Goal: Information Seeking & Learning: Learn about a topic

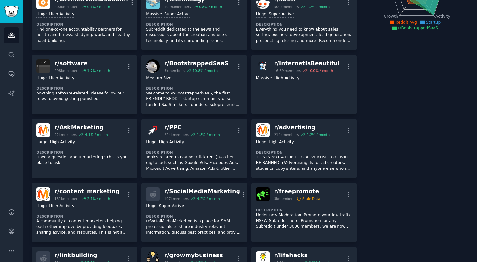
scroll to position [156, 0]
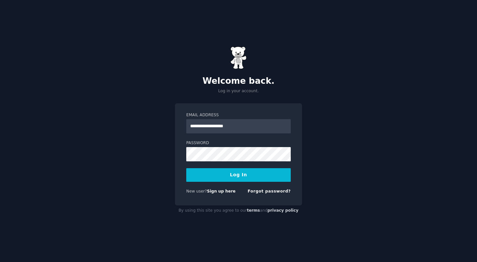
type input "**********"
click at [214, 173] on button "Log In" at bounding box center [238, 175] width 104 height 14
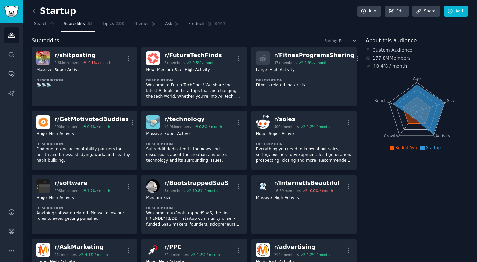
click at [52, 12] on h2 "Startup" at bounding box center [54, 11] width 44 height 10
click at [38, 11] on link at bounding box center [36, 11] width 8 height 10
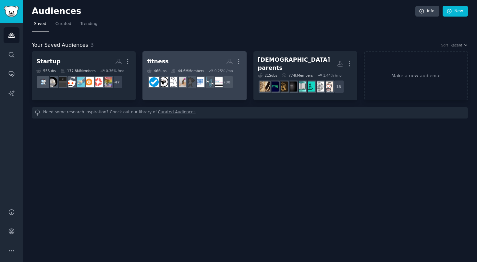
click at [208, 61] on h2 "fitness More" at bounding box center [194, 61] width 95 height 11
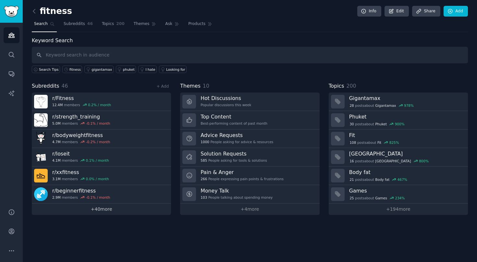
click at [100, 208] on link "+ 40 more" at bounding box center [101, 208] width 139 height 11
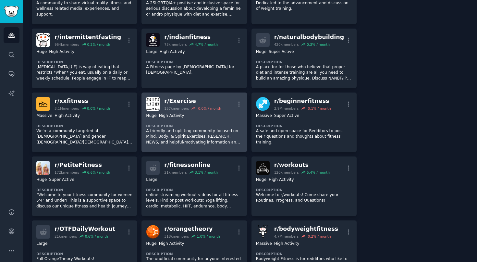
scroll to position [404, 0]
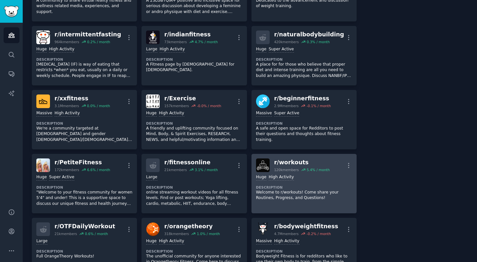
click at [292, 187] on dt "Description" at bounding box center [304, 187] width 96 height 5
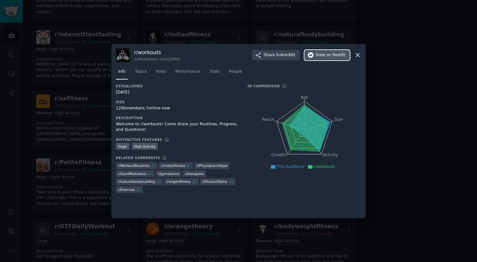
click at [320, 51] on button "View on Reddit" at bounding box center [326, 55] width 45 height 10
click at [429, 75] on div at bounding box center [238, 131] width 477 height 262
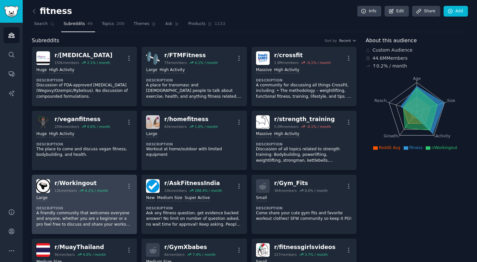
click at [105, 204] on div "Large Description A friendly community that welcomes everyone and anyone, wheth…" at bounding box center [84, 211] width 96 height 37
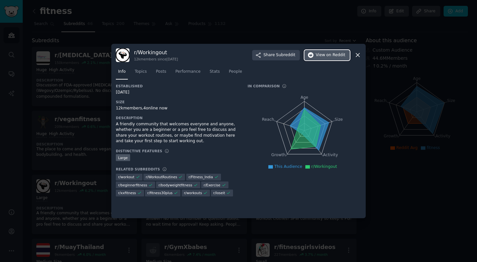
click at [329, 51] on button "View on Reddit" at bounding box center [326, 55] width 45 height 10
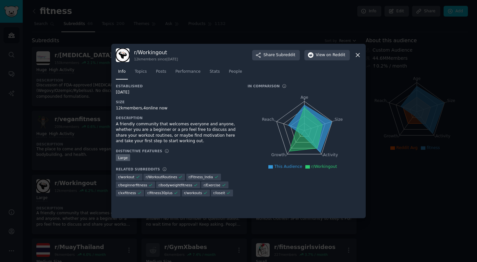
click at [359, 55] on icon at bounding box center [357, 55] width 7 height 7
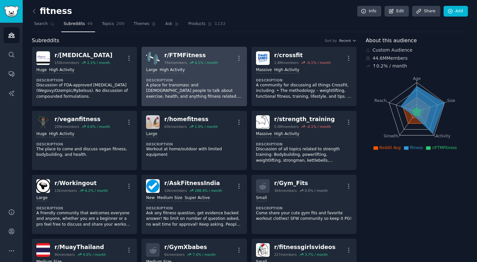
scroll to position [268, 0]
